Goal: Transaction & Acquisition: Purchase product/service

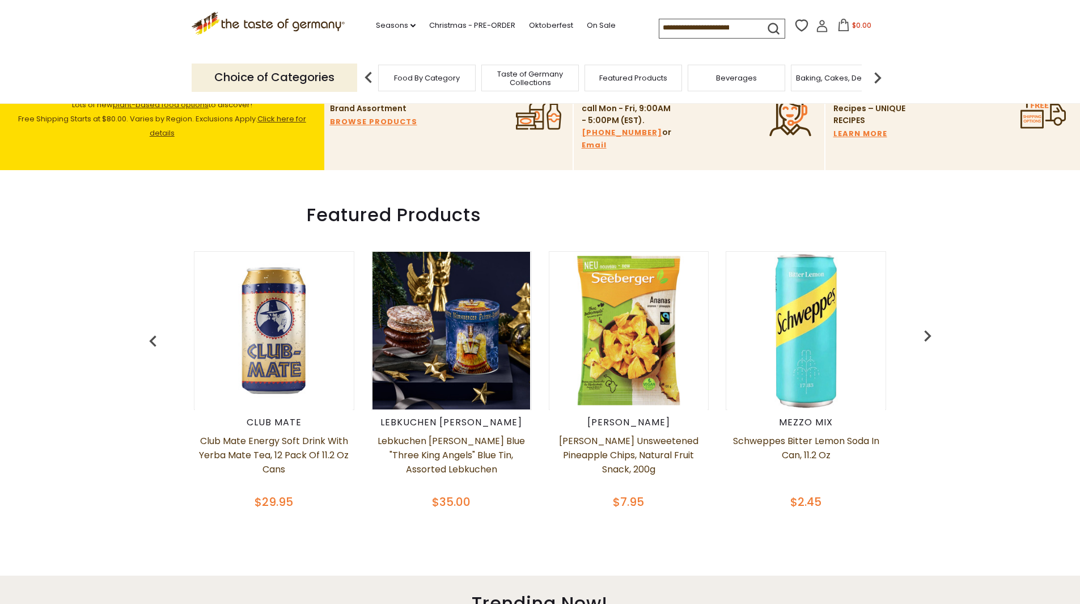
scroll to position [510, 0]
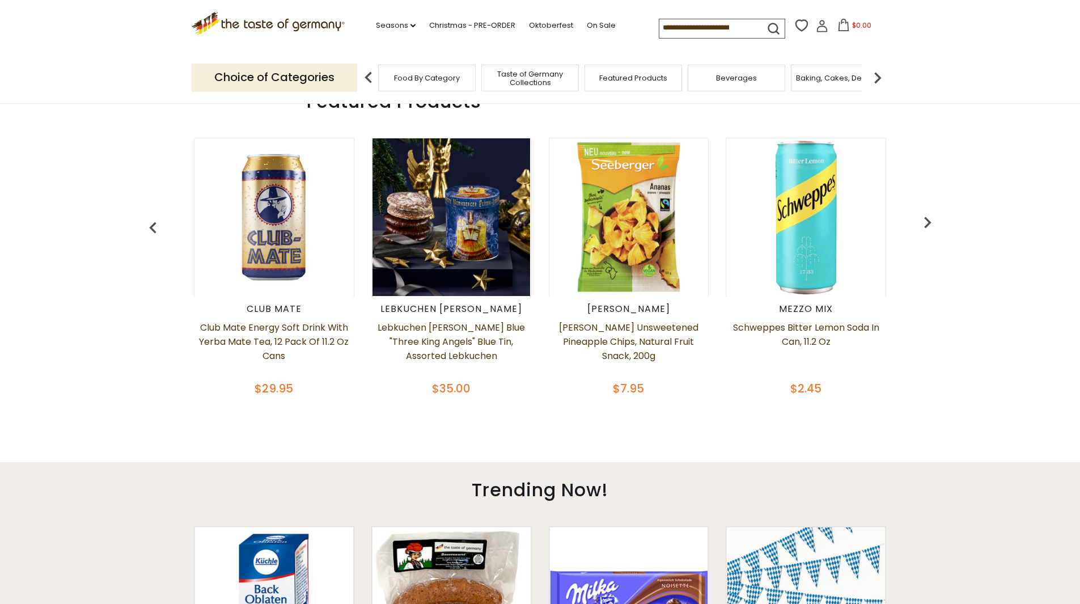
click at [925, 224] on img "button" at bounding box center [927, 222] width 23 height 23
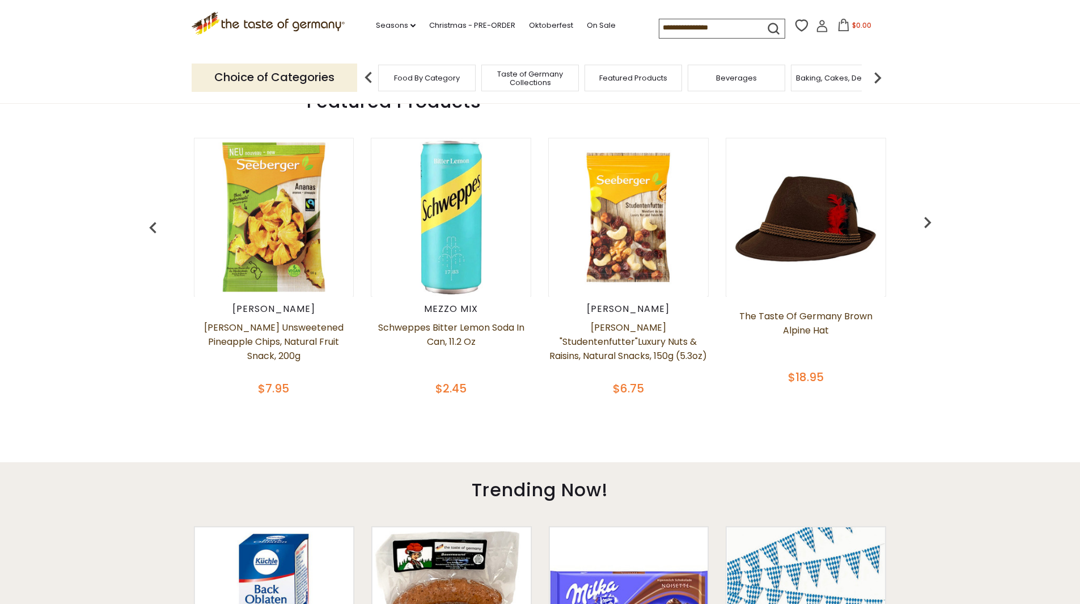
click at [925, 224] on img "button" at bounding box center [927, 222] width 23 height 23
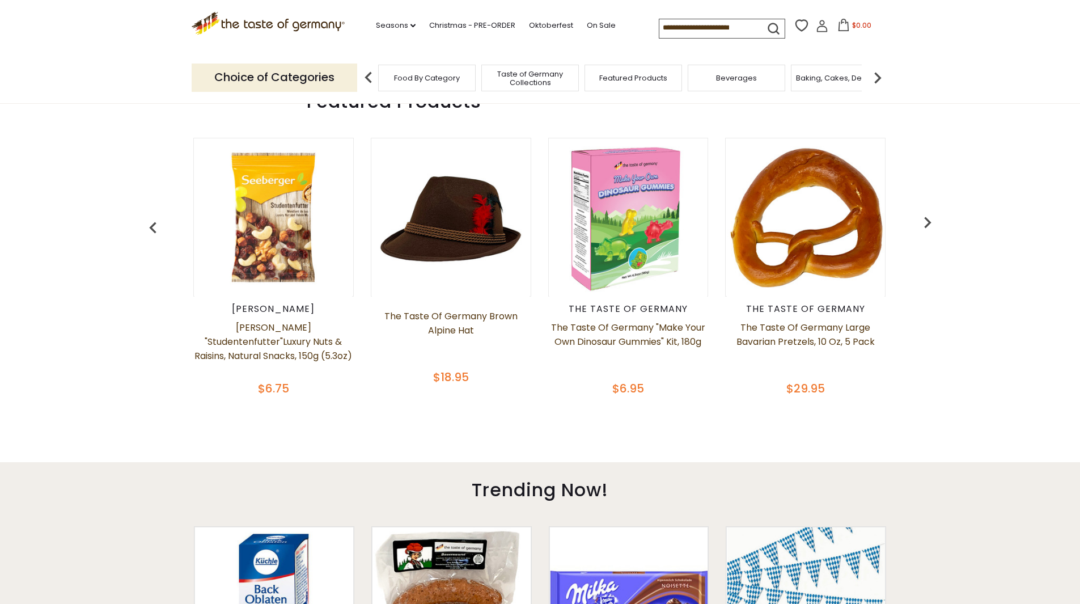
click at [925, 224] on img "button" at bounding box center [927, 222] width 23 height 23
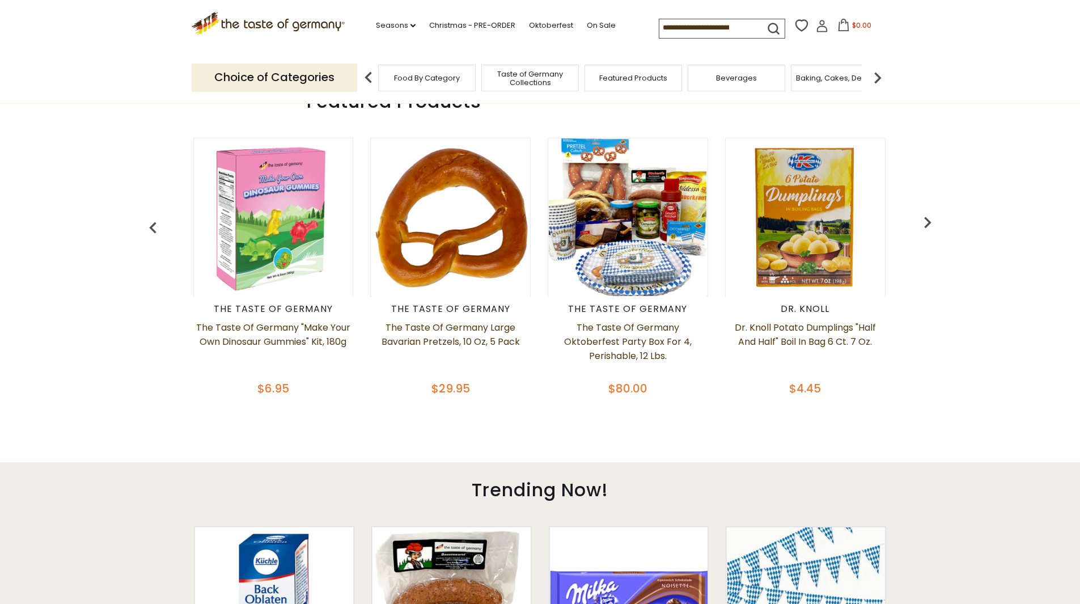
click at [925, 224] on img "button" at bounding box center [927, 222] width 23 height 23
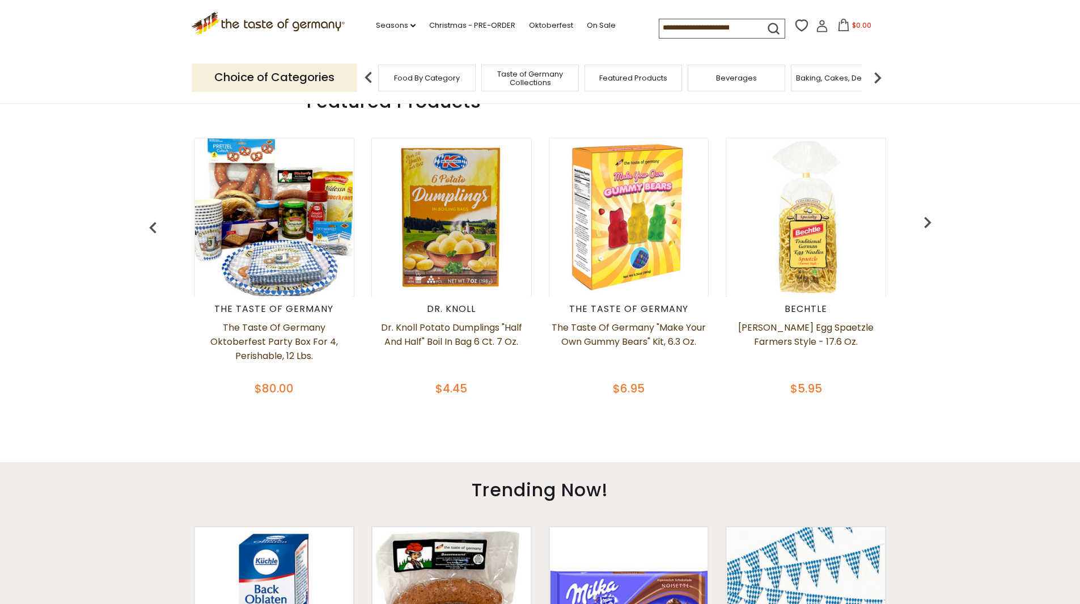
click at [925, 224] on img "button" at bounding box center [927, 222] width 23 height 23
click at [926, 224] on img "button" at bounding box center [927, 222] width 23 height 23
click at [929, 223] on img "button" at bounding box center [927, 222] width 23 height 23
click at [926, 223] on img "button" at bounding box center [927, 222] width 23 height 23
drag, startPoint x: 743, startPoint y: 87, endPoint x: 727, endPoint y: 86, distance: 16.4
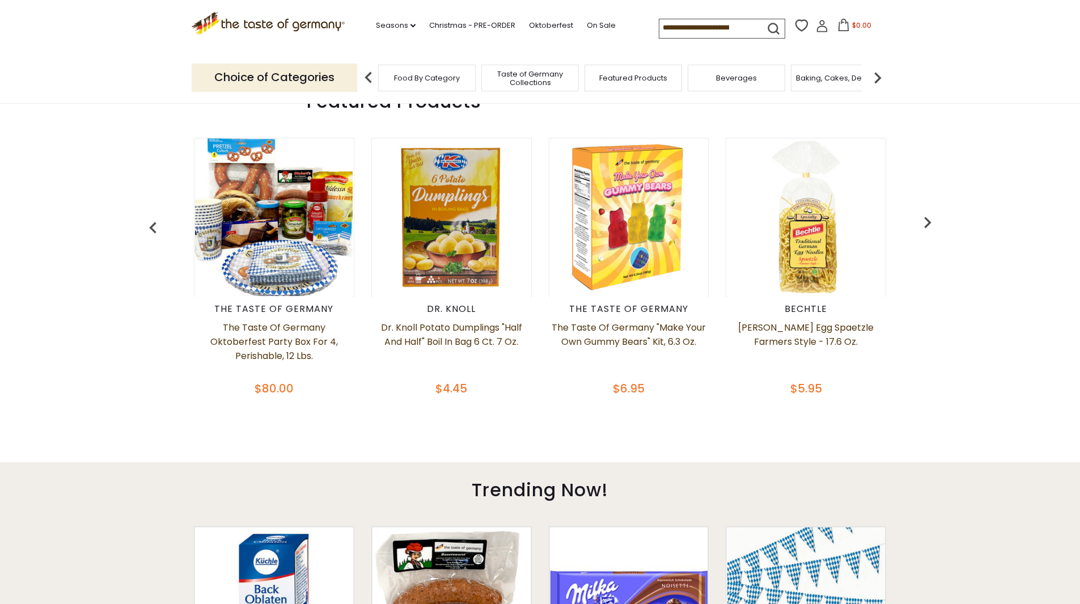
click at [743, 86] on div "Beverages" at bounding box center [737, 78] width 98 height 27
click at [723, 77] on span "Beverages" at bounding box center [730, 78] width 41 height 9
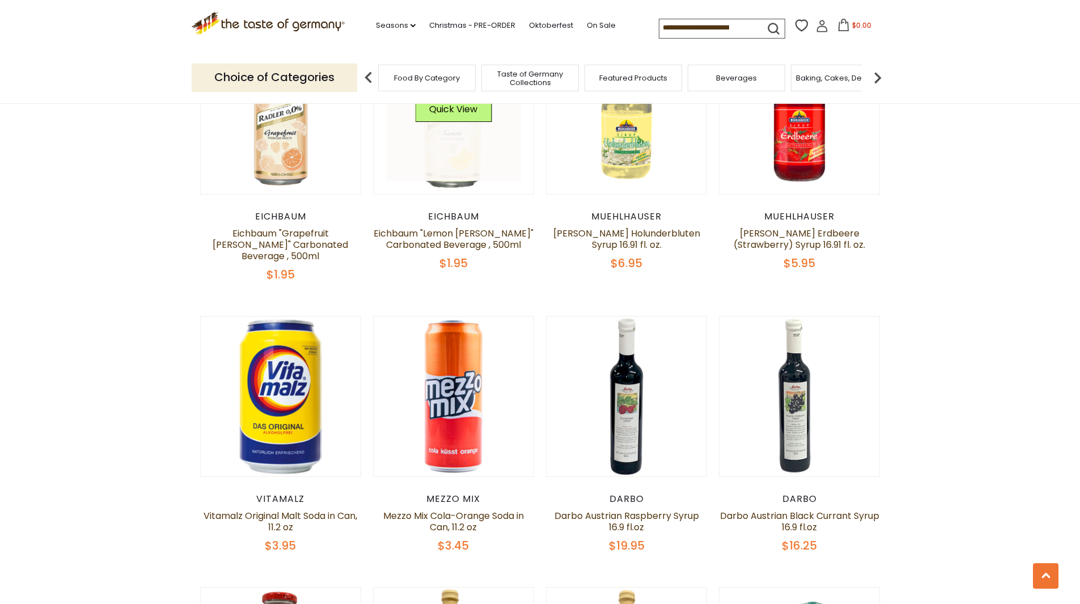
scroll to position [1077, 0]
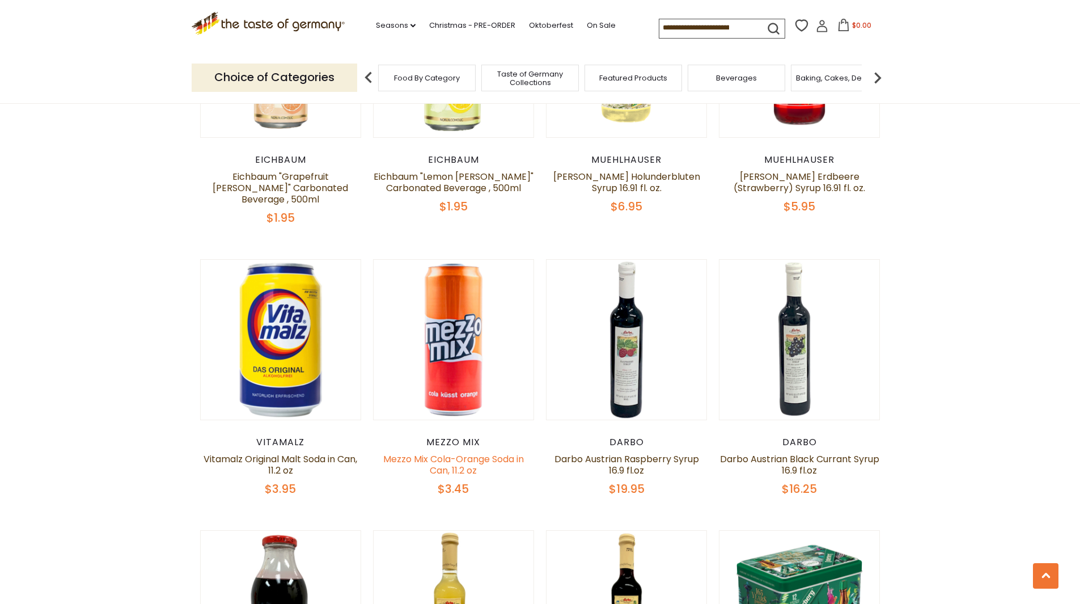
click at [468, 452] on link "Mezzo Mix Cola-Orange Soda in Can, 11.2 oz" at bounding box center [453, 464] width 141 height 24
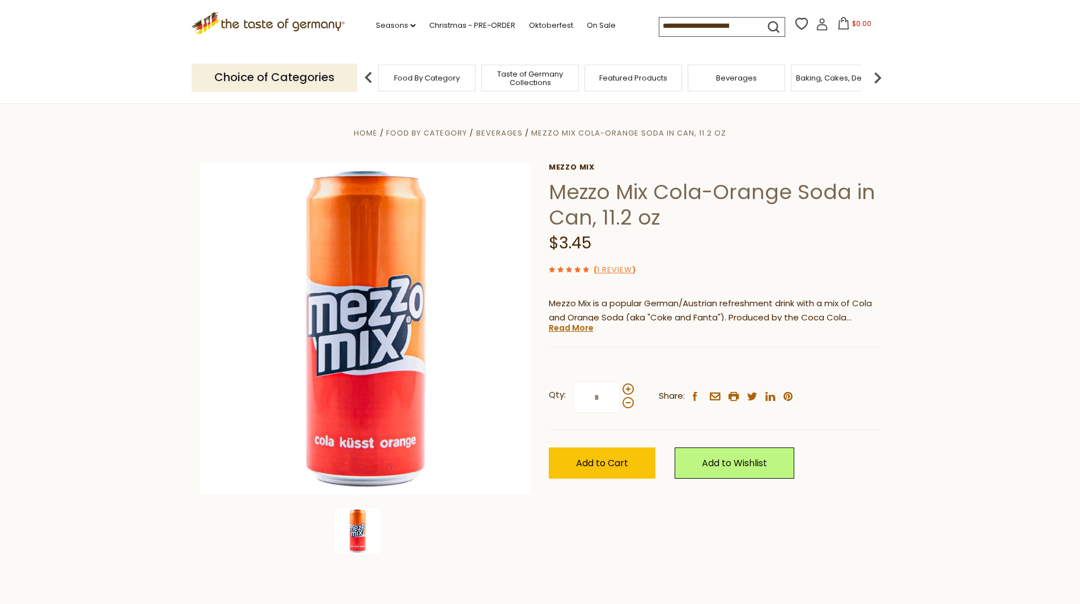
click at [237, 22] on icon ".st0{fill:#EDD300;} .st1{fill:#D33E21;}" at bounding box center [269, 23] width 154 height 23
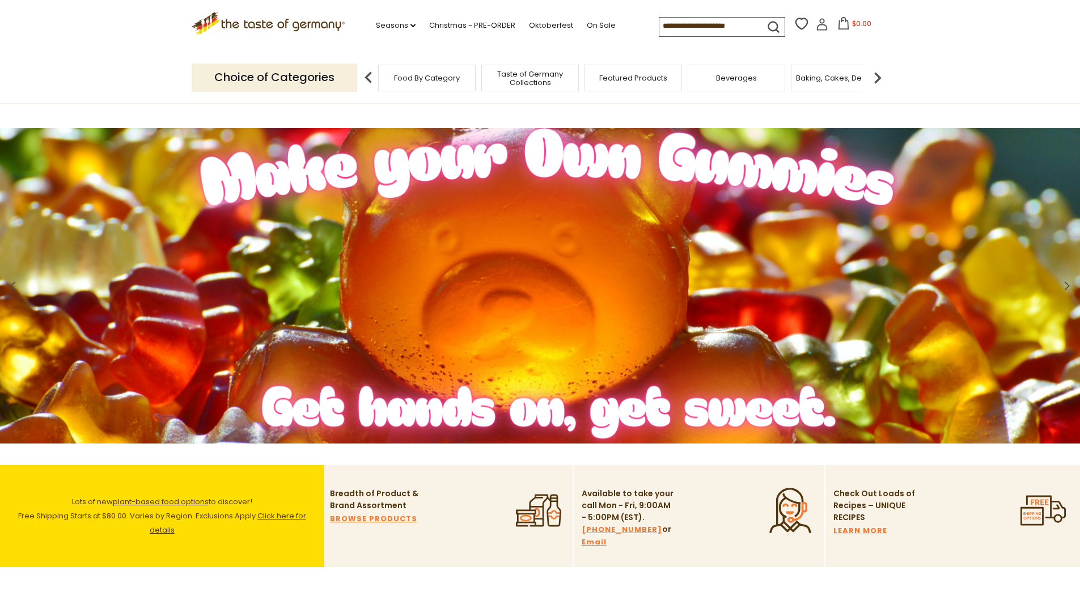
click at [298, 19] on icon ".st0{fill:#EDD300;} .st1{fill:#D33E21;}" at bounding box center [269, 23] width 154 height 23
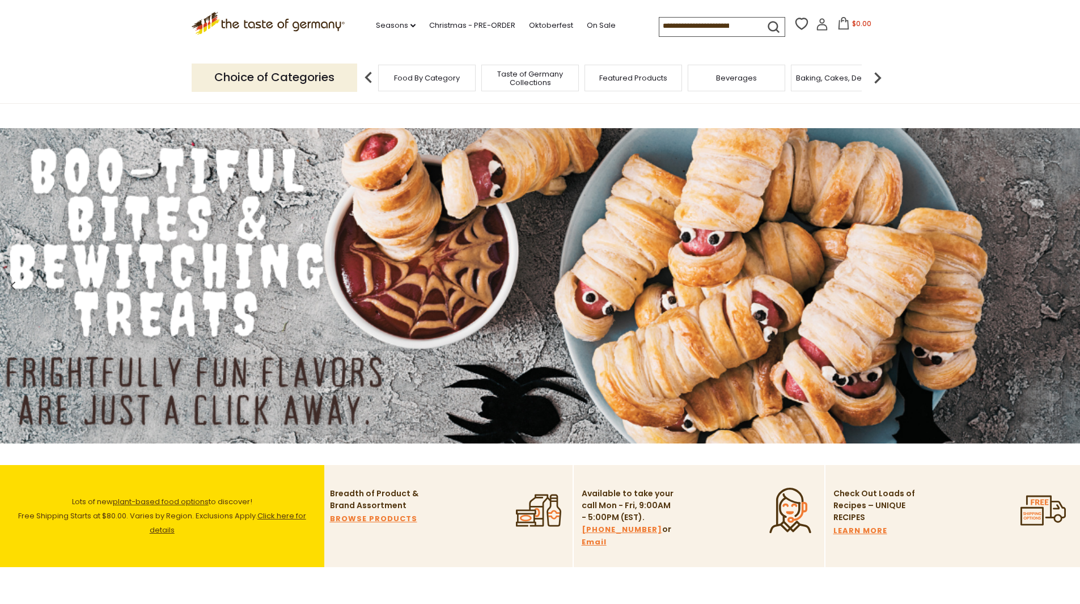
click at [298, 517] on link "Click here for details" at bounding box center [228, 522] width 156 height 25
